Goal: Task Accomplishment & Management: Use online tool/utility

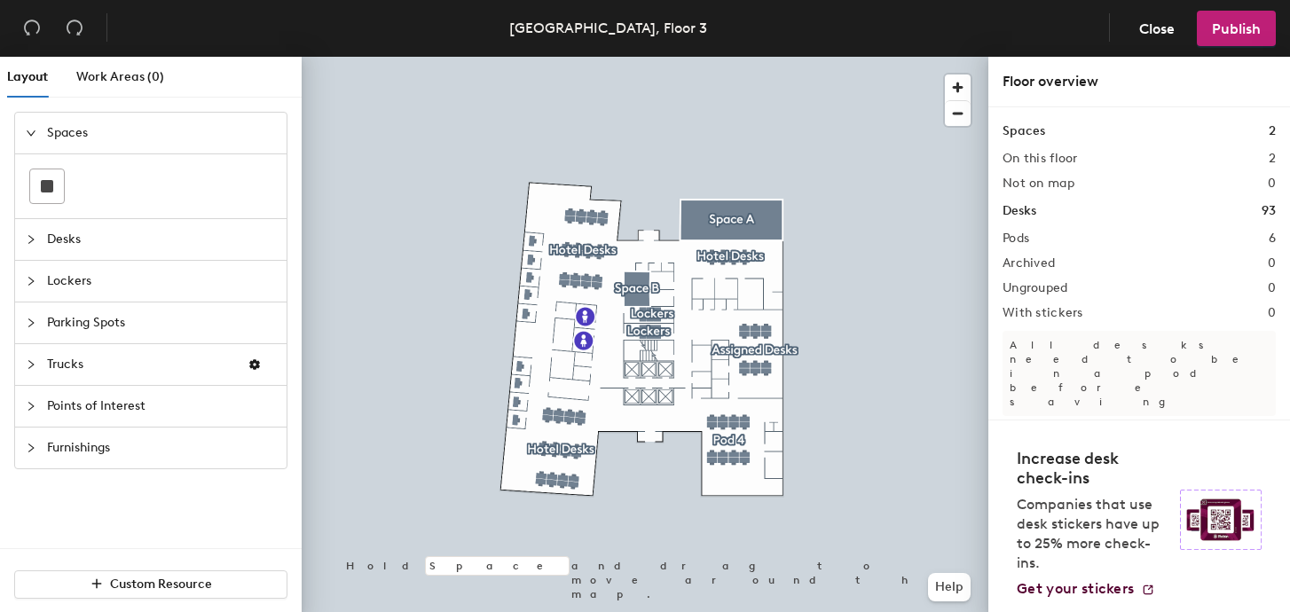
click at [68, 239] on span "Desks" at bounding box center [161, 239] width 229 height 41
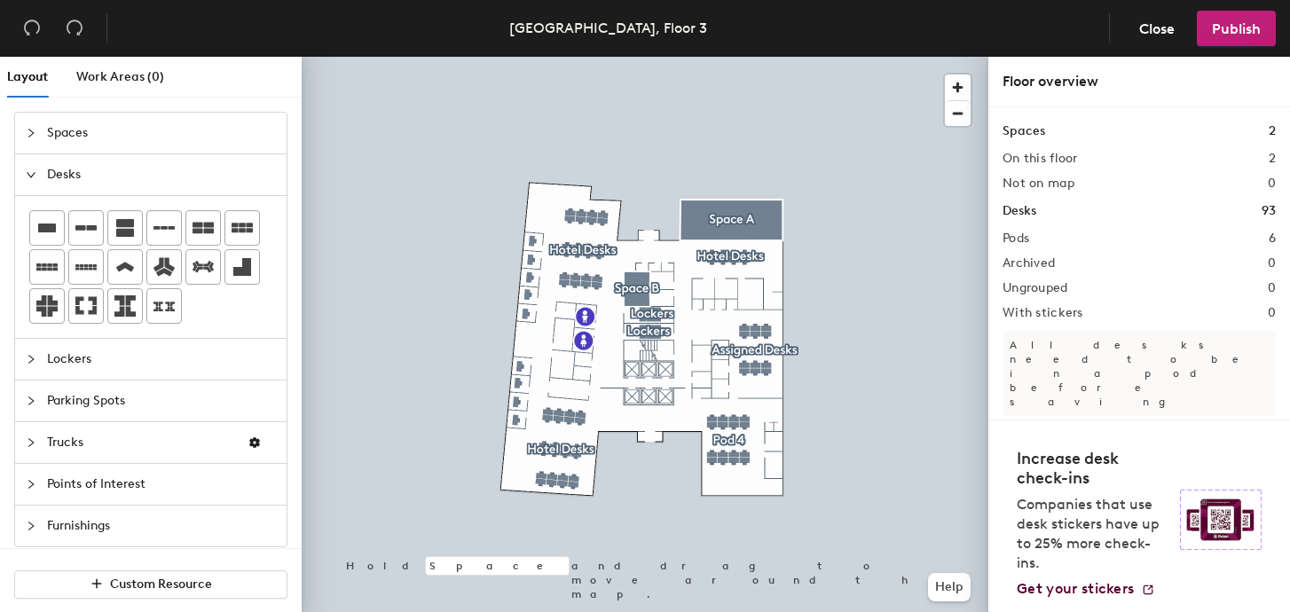
click at [63, 363] on span "Lockers" at bounding box center [161, 359] width 229 height 41
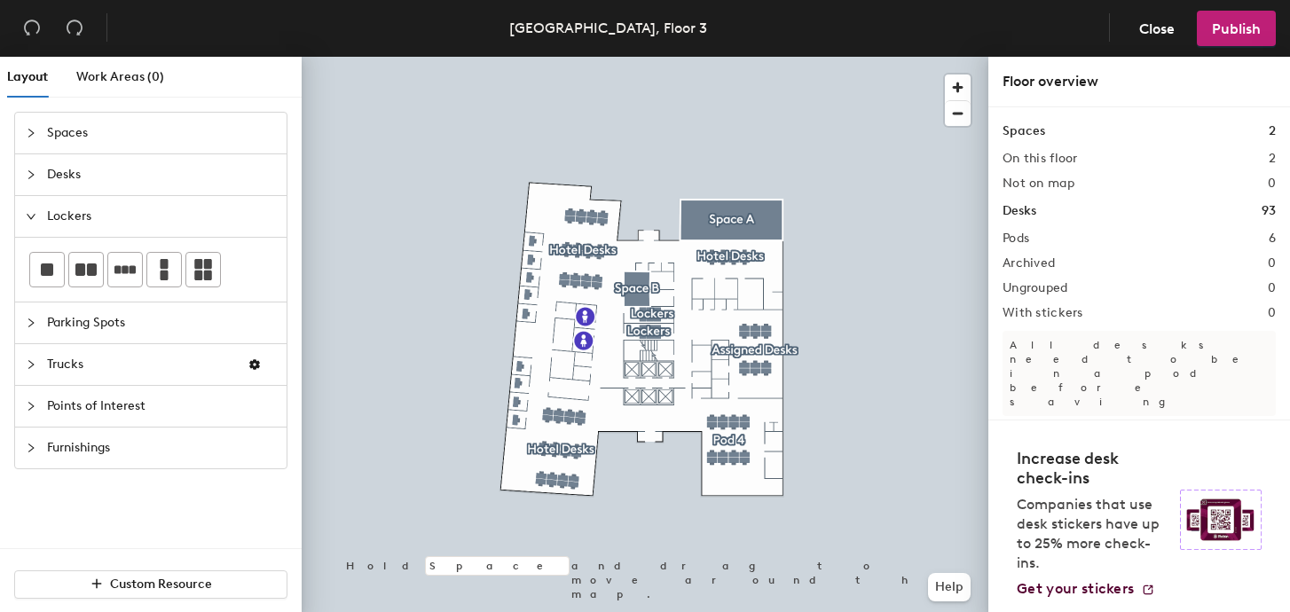
click at [80, 330] on span "Parking Spots" at bounding box center [161, 323] width 229 height 41
click at [539, 343] on div "Layout Work Areas (0) Spaces Desks Lockers Parking Spots Trucks Points of Inter…" at bounding box center [645, 338] width 1290 height 562
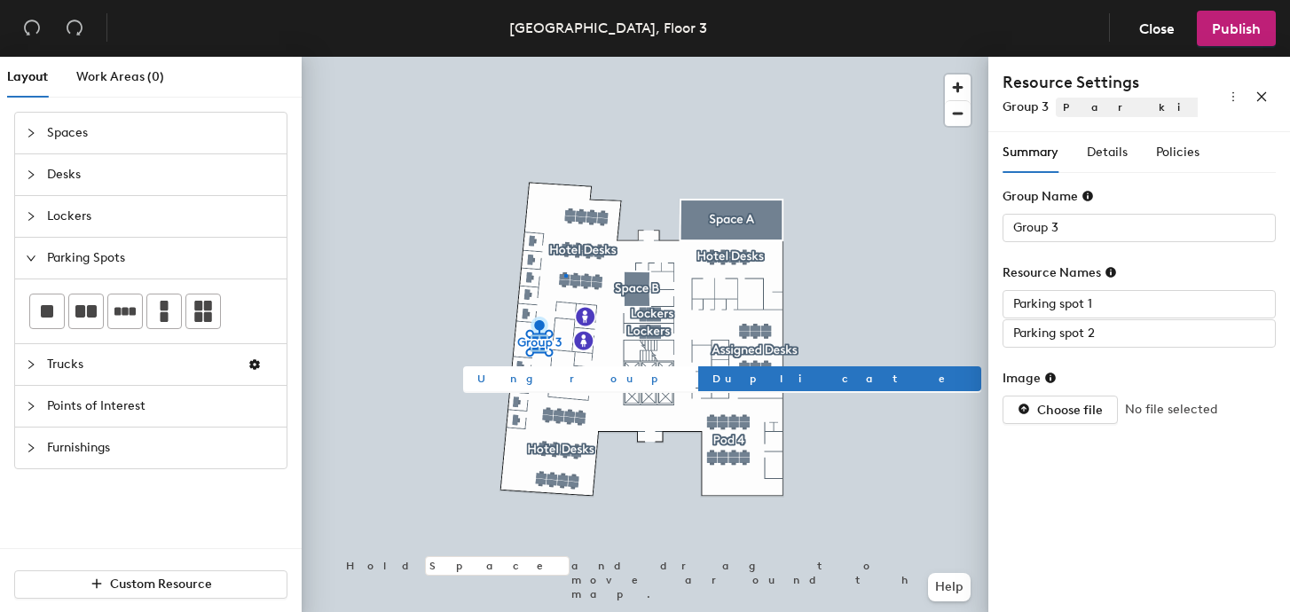
drag, startPoint x: 92, startPoint y: 320, endPoint x: 515, endPoint y: 366, distance: 424.7
click at [564, 57] on div at bounding box center [645, 57] width 687 height 0
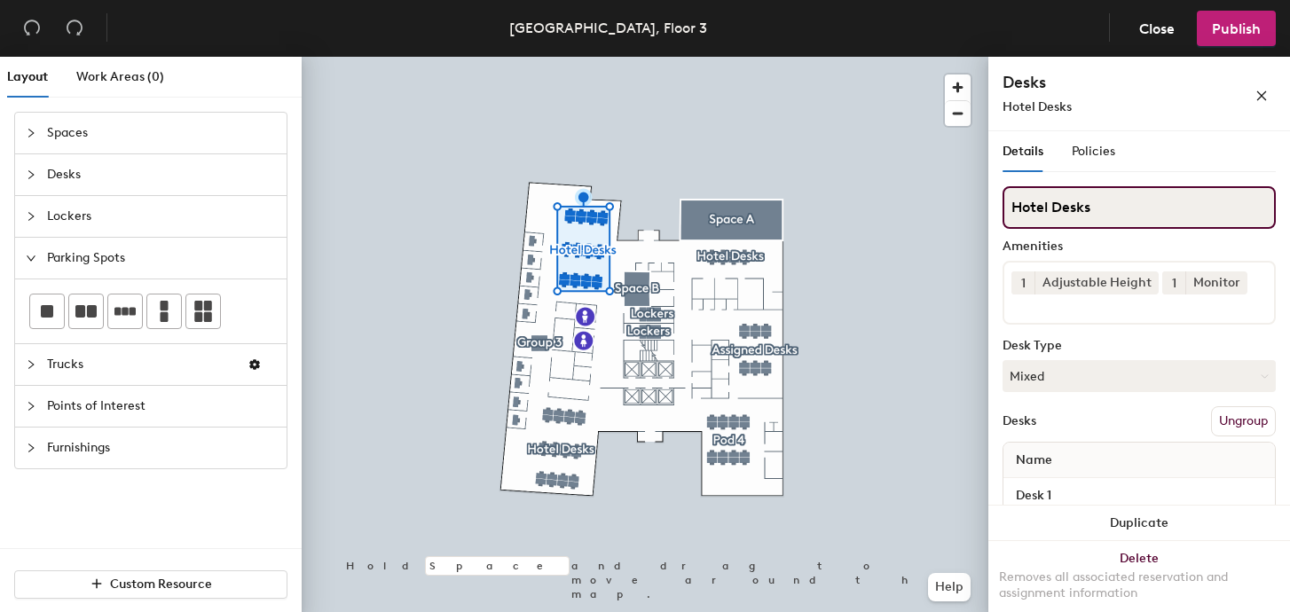
click at [1095, 220] on input "Hotel Desks" at bounding box center [1138, 207] width 273 height 43
click at [1093, 217] on input "Hotel Desks" at bounding box center [1138, 207] width 273 height 43
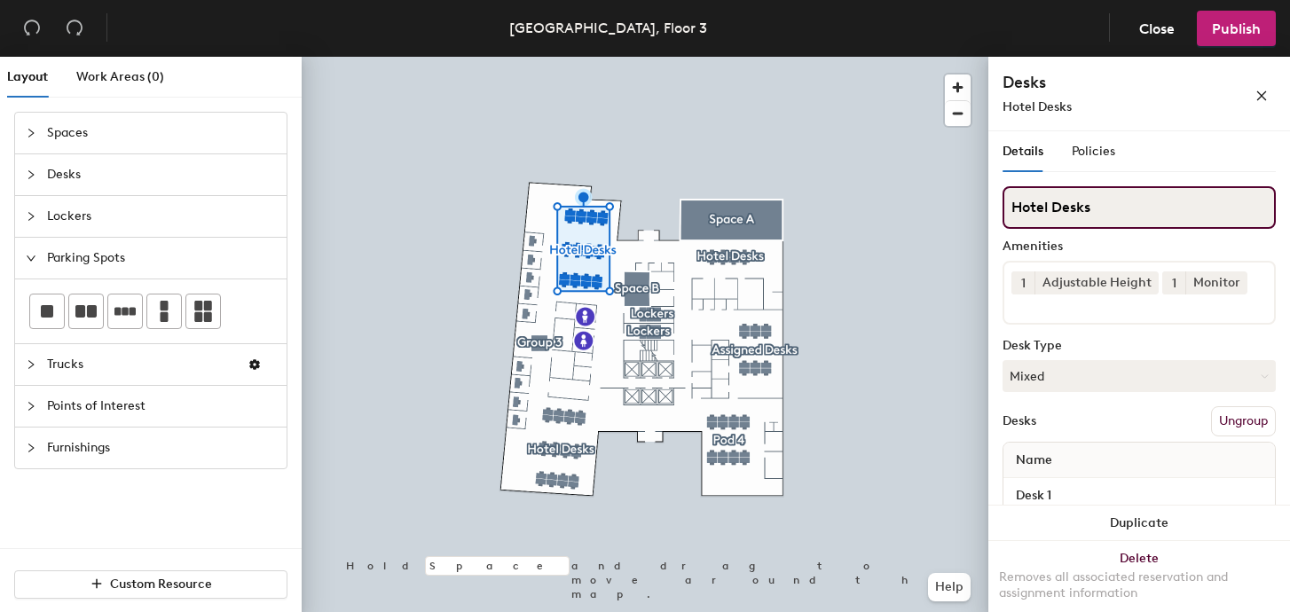
click at [1093, 217] on input "Hotel Desks" at bounding box center [1138, 207] width 273 height 43
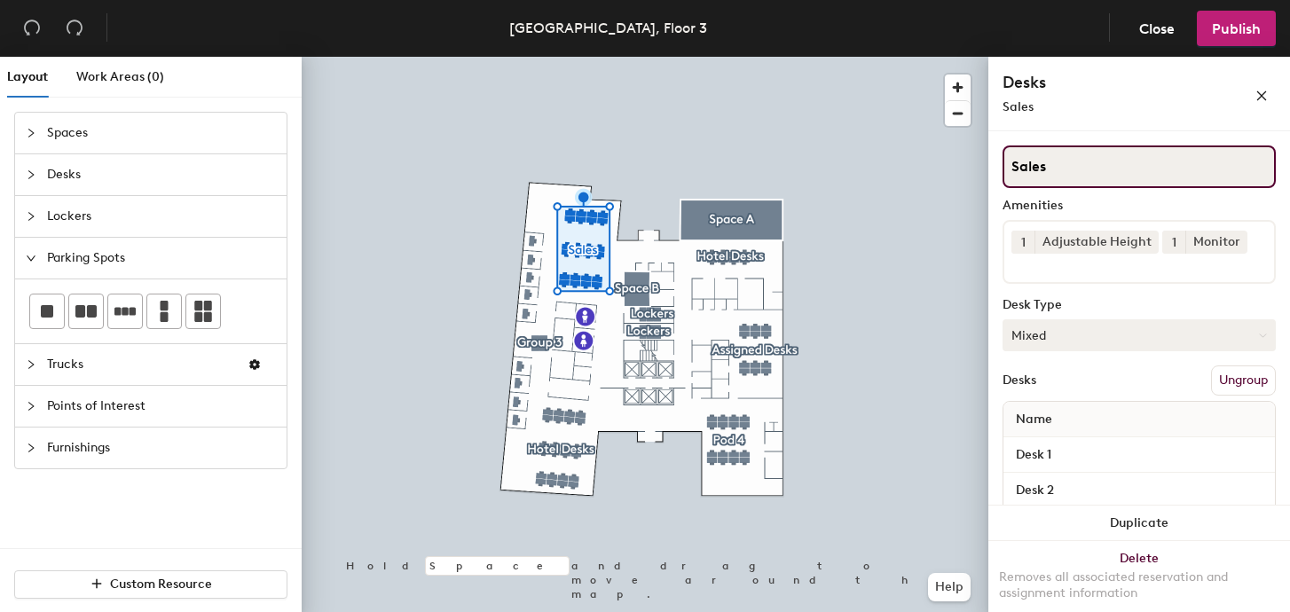
scroll to position [52, 0]
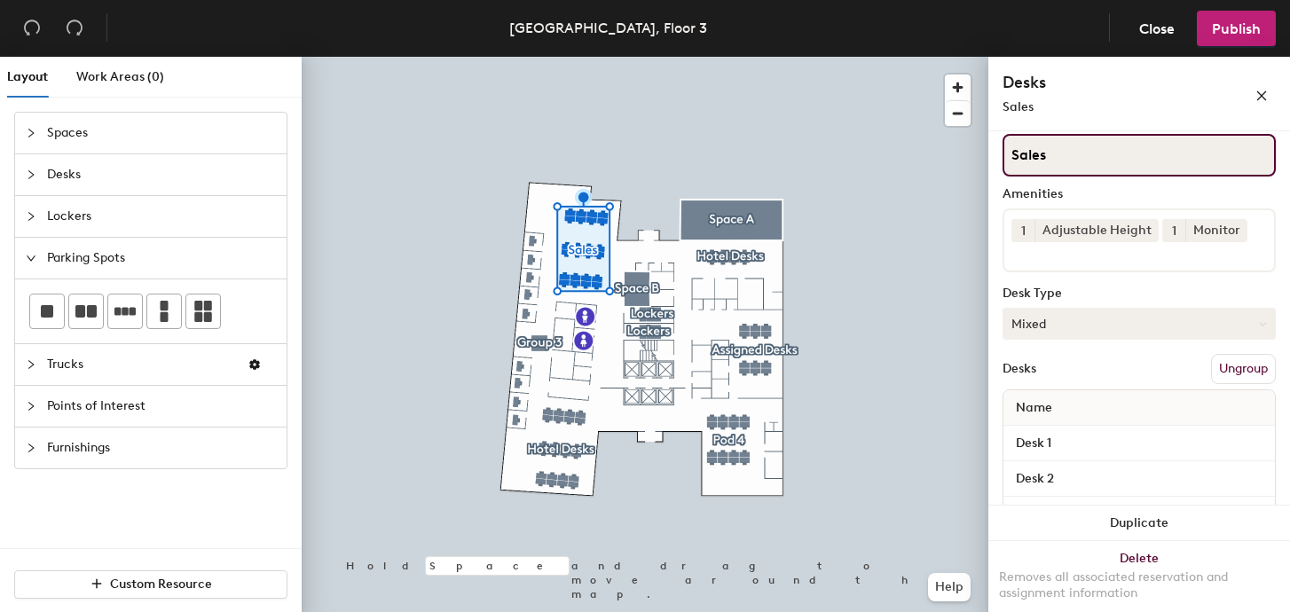
type input "Sales"
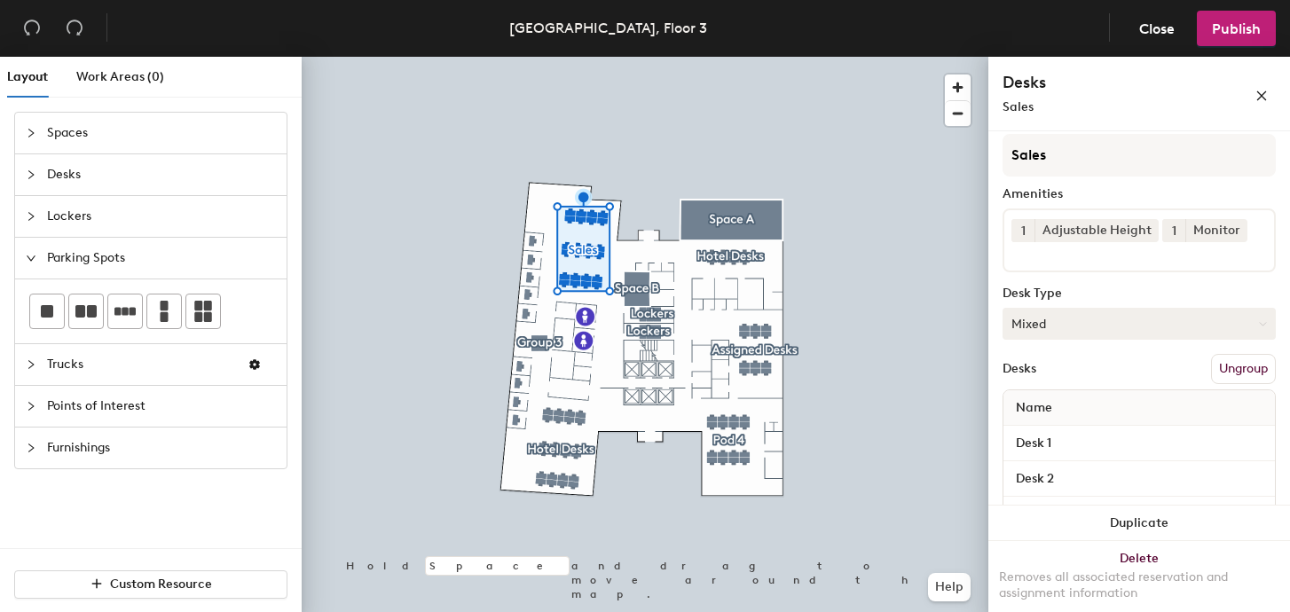
click at [1090, 325] on button "Mixed" at bounding box center [1138, 324] width 273 height 32
click at [1083, 320] on button "Mixed" at bounding box center [1138, 324] width 273 height 32
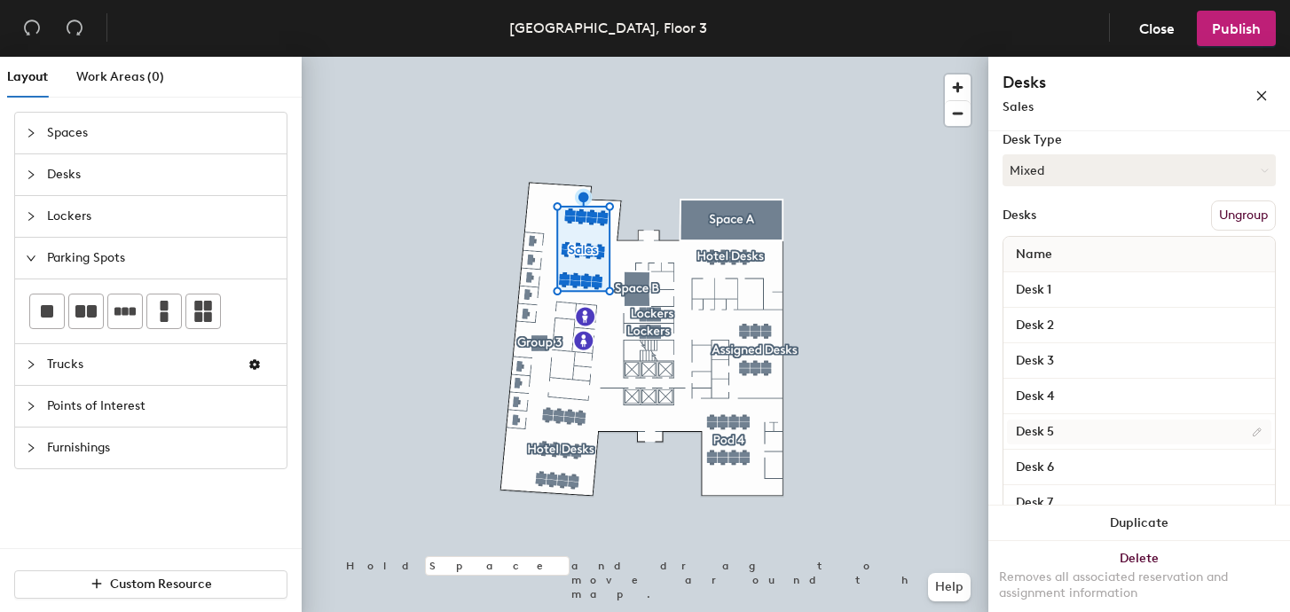
scroll to position [225, 0]
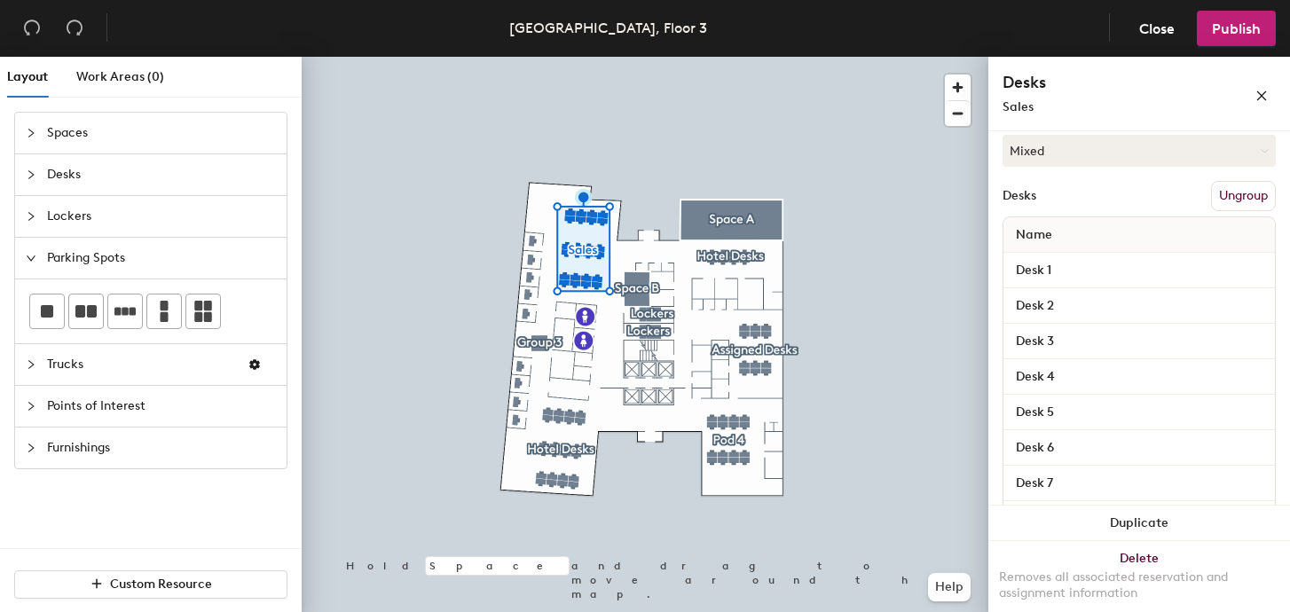
click at [170, 402] on span "Points of Interest" at bounding box center [161, 406] width 229 height 41
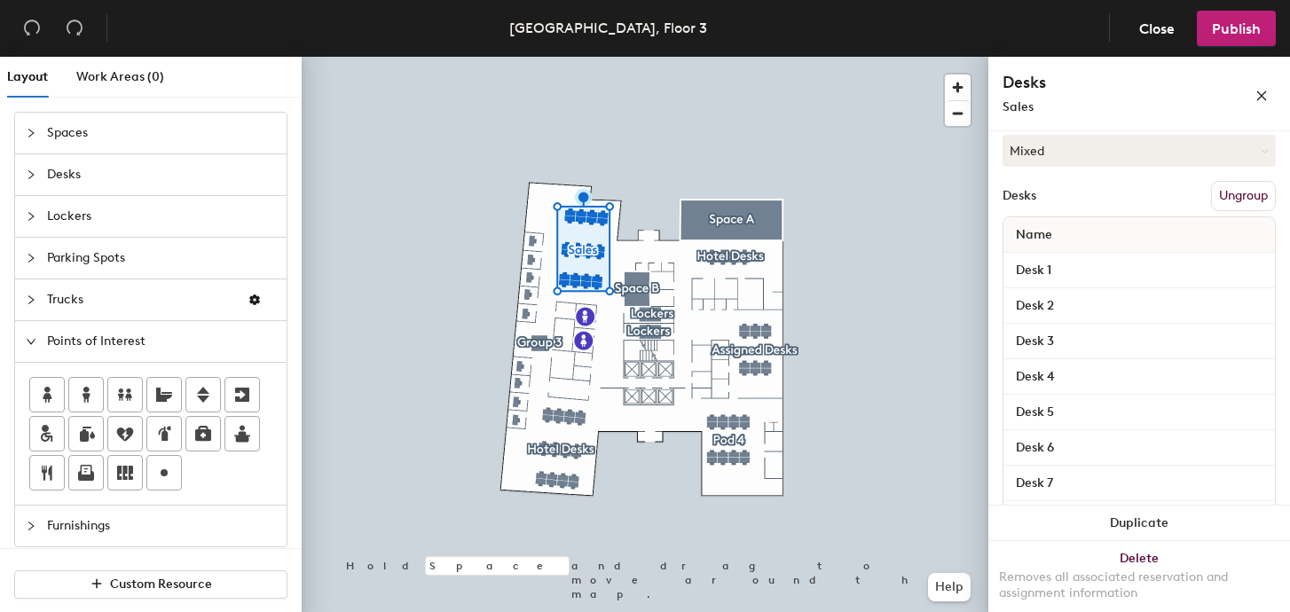
click at [610, 386] on div "Layout Work Areas (0) Spaces Desks Lockers Parking Spots Trucks Points of Inter…" at bounding box center [645, 338] width 1290 height 562
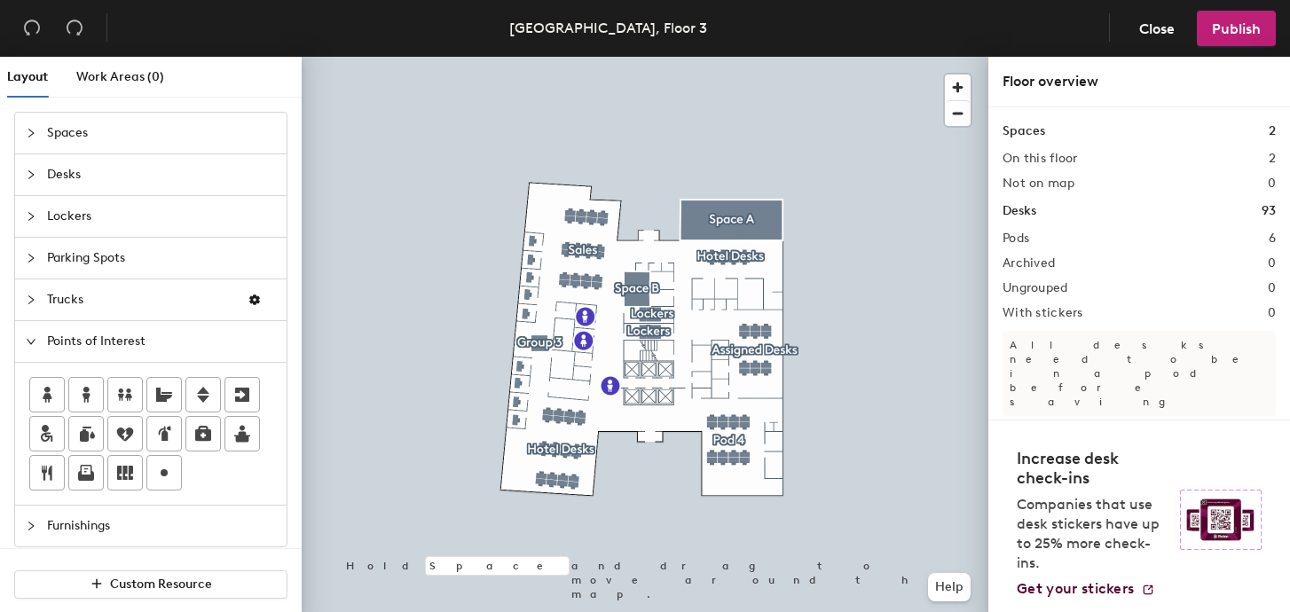
click at [822, 57] on div at bounding box center [645, 57] width 687 height 0
click at [1144, 26] on span "Close" at bounding box center [1156, 28] width 35 height 17
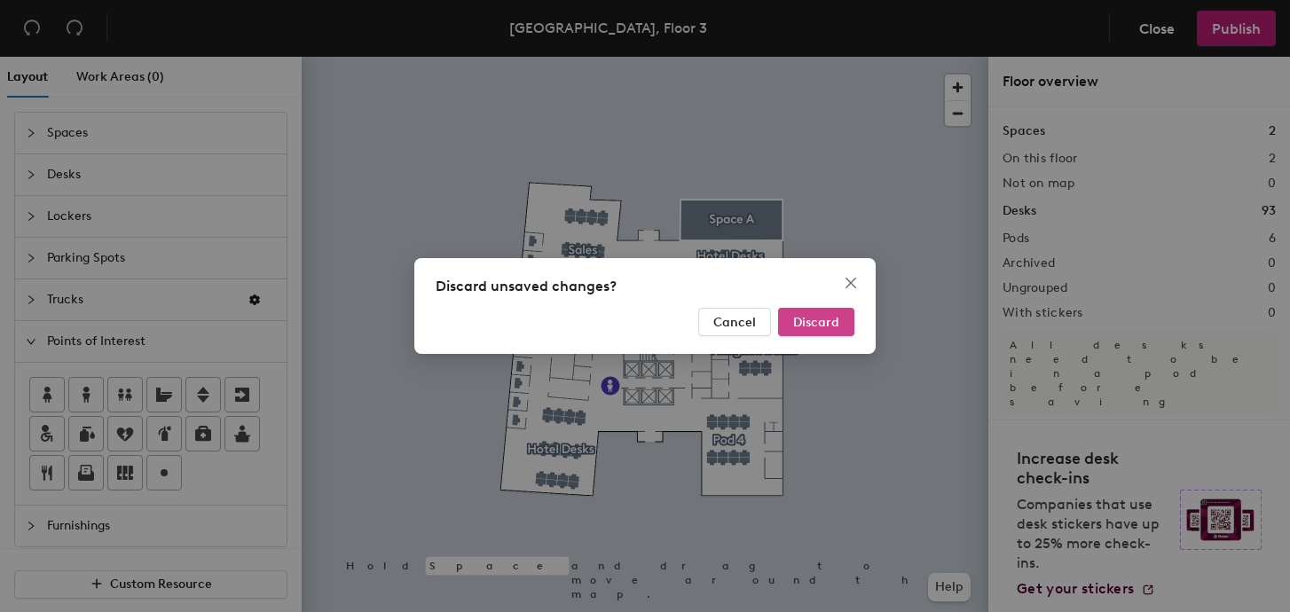
click at [831, 317] on span "Discard" at bounding box center [816, 322] width 46 height 15
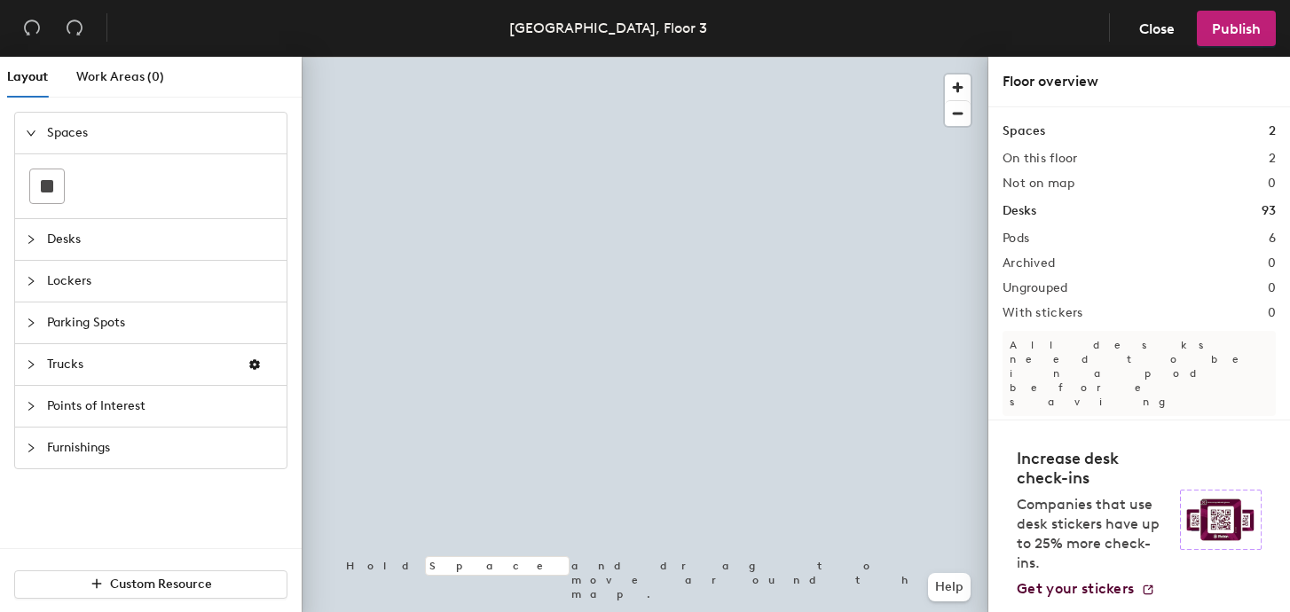
click at [49, 243] on span "Desks" at bounding box center [161, 239] width 229 height 41
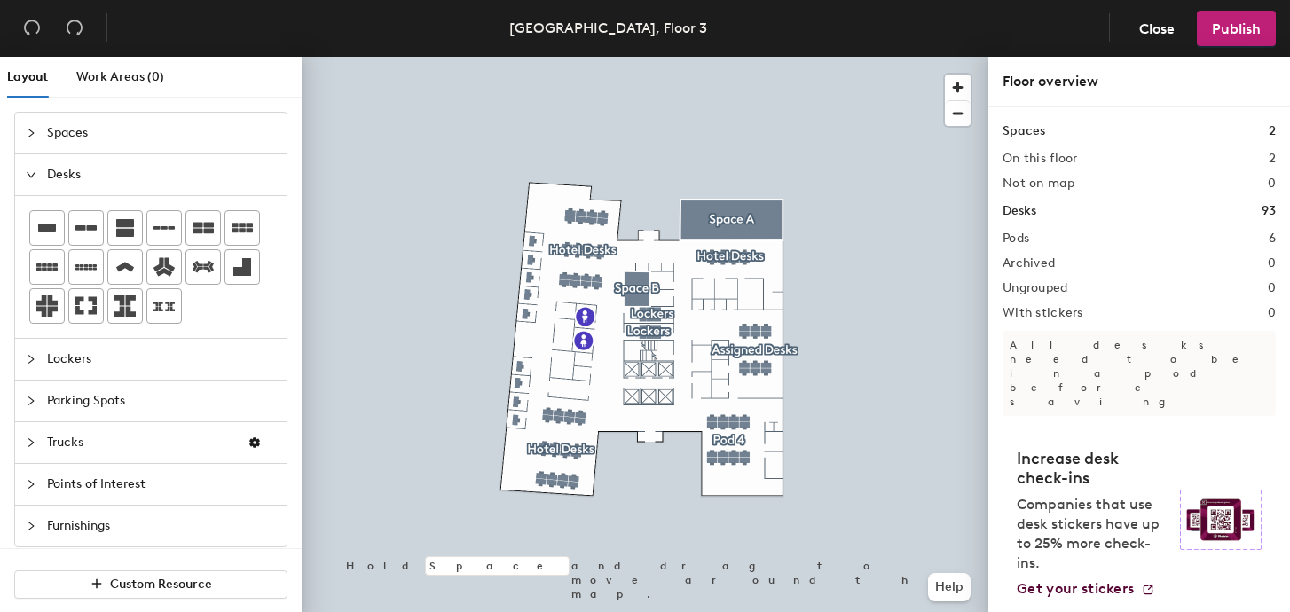
click at [544, 345] on div "Layout Work Areas (0) Spaces Desks Lockers Parking Spots Trucks Points of Inter…" at bounding box center [645, 338] width 1290 height 562
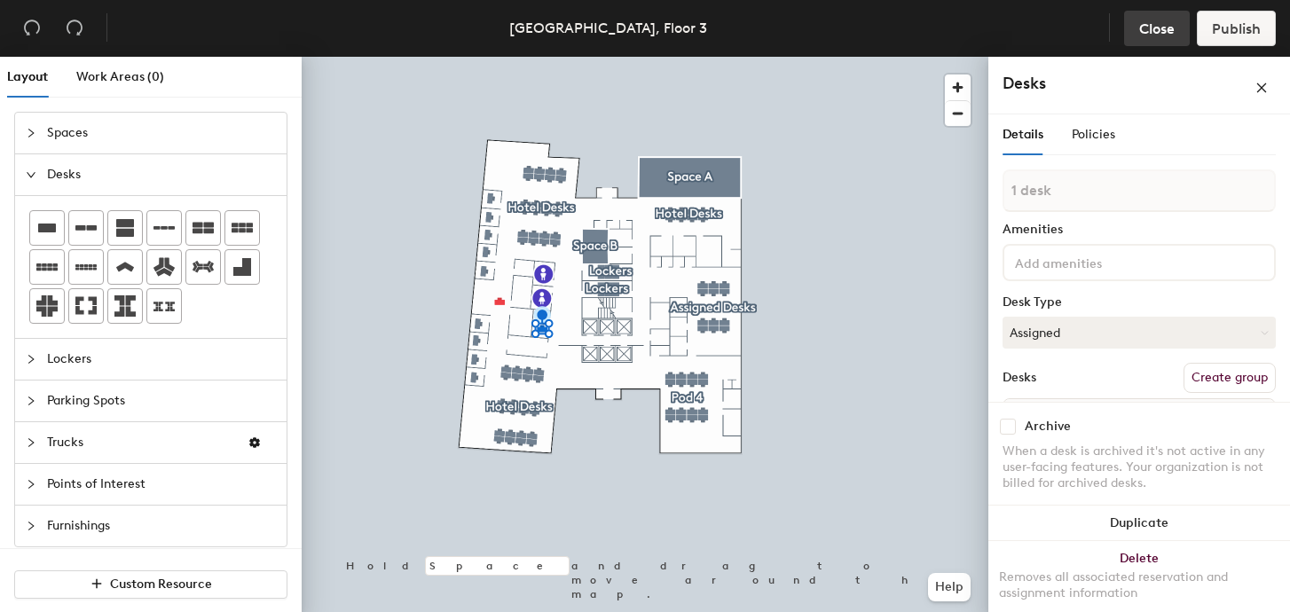
click at [1146, 28] on span "Close" at bounding box center [1156, 28] width 35 height 17
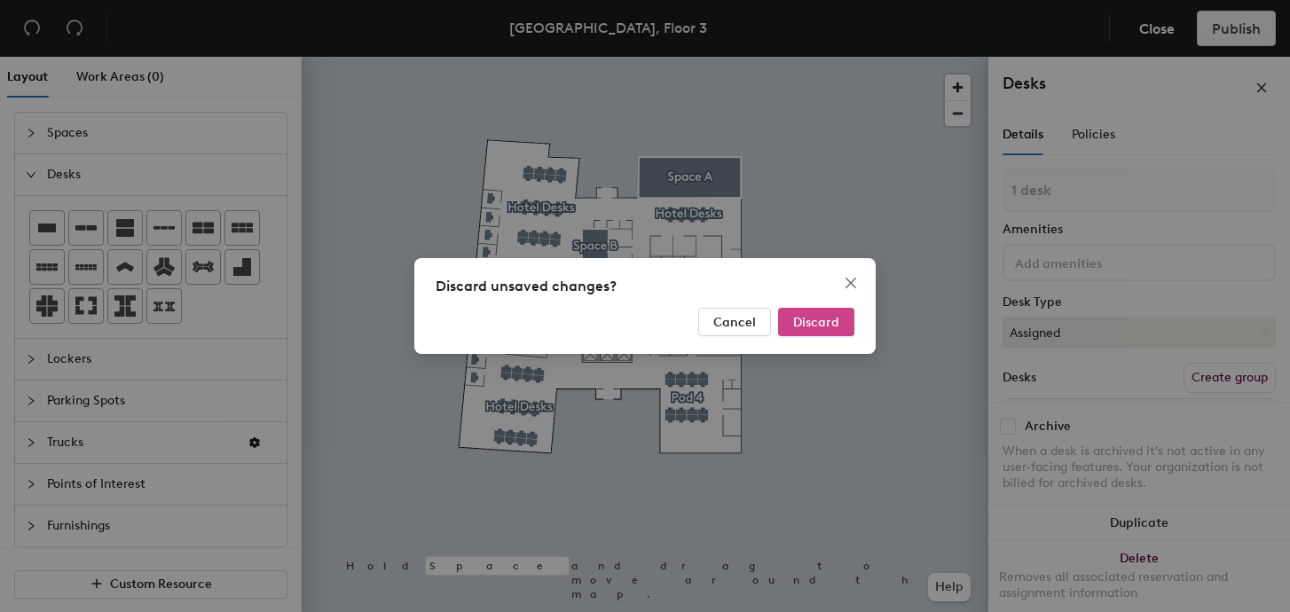
click at [823, 325] on span "Discard" at bounding box center [816, 322] width 46 height 15
